Goal: Find contact information: Find contact information

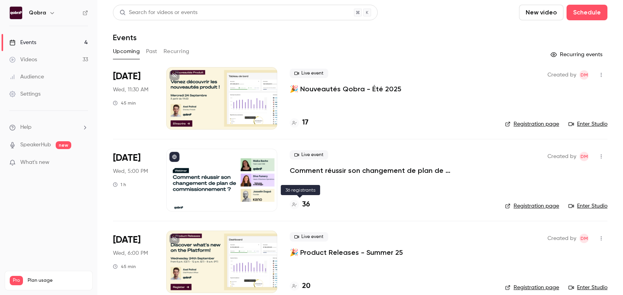
click at [304, 201] on h4 "36" at bounding box center [306, 204] width 8 height 11
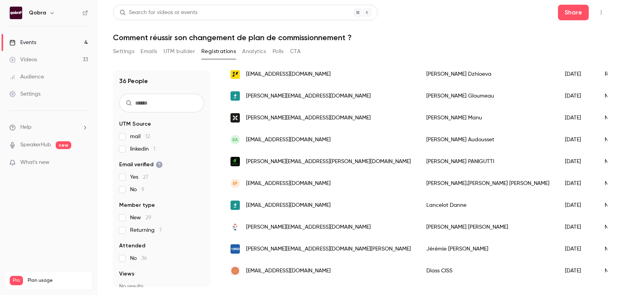
scroll to position [238, 0]
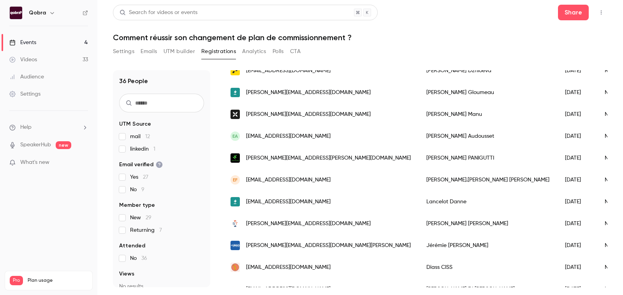
click at [297, 159] on span "[PERSON_NAME][EMAIL_ADDRESS][PERSON_NAME][DOMAIN_NAME]" at bounding box center [328, 158] width 165 height 8
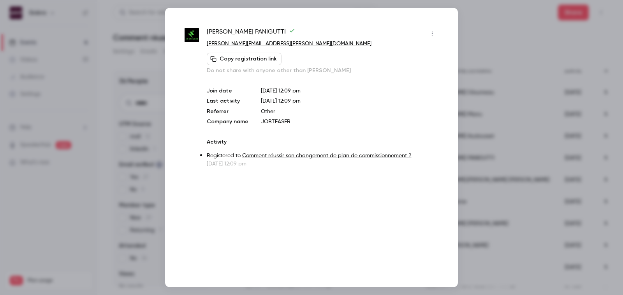
click at [231, 32] on span "[PERSON_NAME]" at bounding box center [251, 33] width 88 height 12
copy div "[PERSON_NAME]"
